Goal: Information Seeking & Learning: Learn about a topic

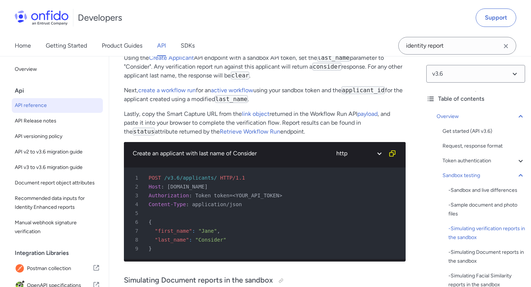
scroll to position [1889, 0]
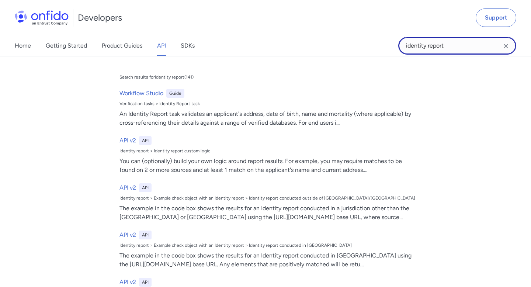
click at [454, 43] on input "identity report" at bounding box center [457, 46] width 118 height 18
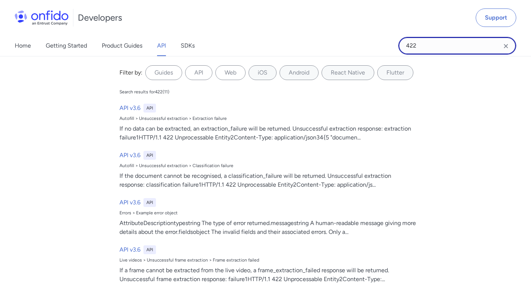
type input "422 error"
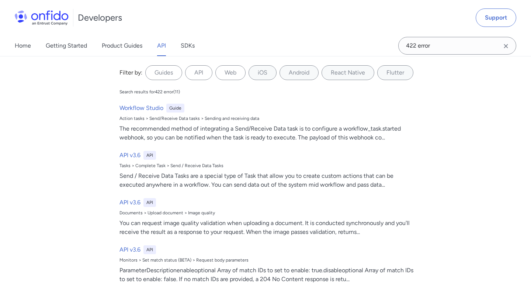
scroll to position [0, 0]
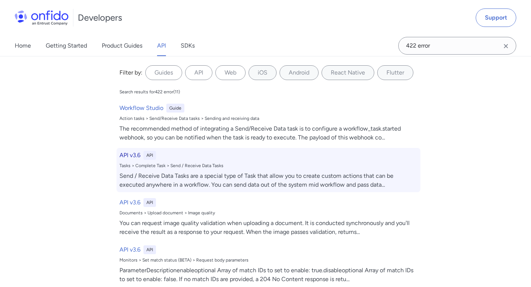
click at [233, 167] on div "Tasks > Complete Task > Send / Receive Data Tasks" at bounding box center [268, 166] width 298 height 6
click at [233, 165] on div "Tasks > Complete Task > Send / Receive Data Tasks" at bounding box center [268, 166] width 298 height 6
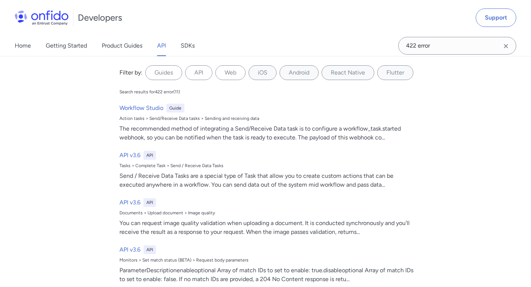
click at [508, 49] on icon "Clear search field button" at bounding box center [506, 46] width 9 height 9
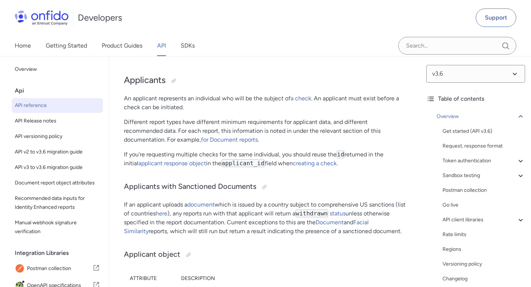
scroll to position [8818, 0]
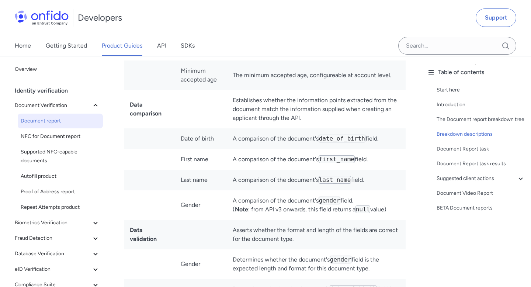
scroll to position [1662, 0]
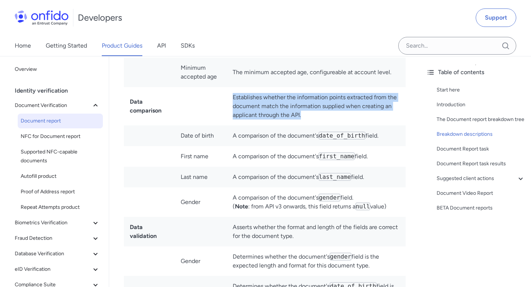
drag, startPoint x: 316, startPoint y: 101, endPoint x: 226, endPoint y: 81, distance: 92.8
click at [226, 87] on tr "Data comparison Establishes whether the information points extracted from the d…" at bounding box center [265, 106] width 282 height 38
copy tr "Establishes whether the information points extracted from the document match th…"
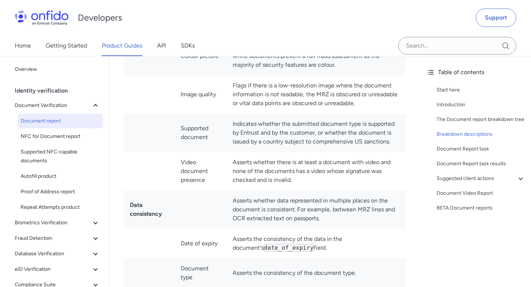
scroll to position [2173, 0]
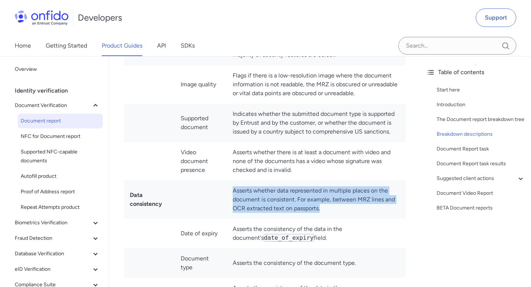
drag, startPoint x: 333, startPoint y: 194, endPoint x: 232, endPoint y: 173, distance: 102.5
click at [232, 180] on td "Asserts whether data represented in multiple places on the document is consiste…" at bounding box center [316, 199] width 179 height 38
copy td "Asserts whether data represented in multiple places on the document is consiste…"
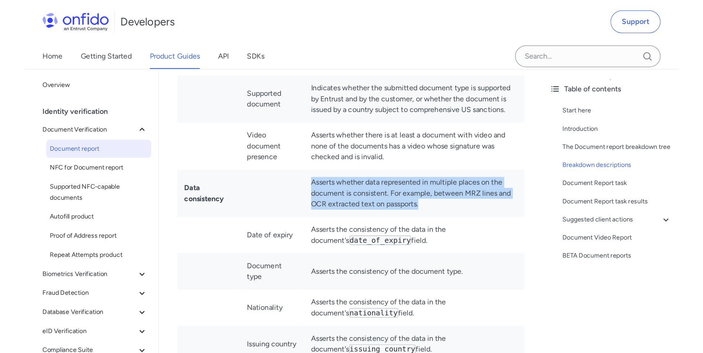
scroll to position [2496, 0]
